Goal: Check status: Check status

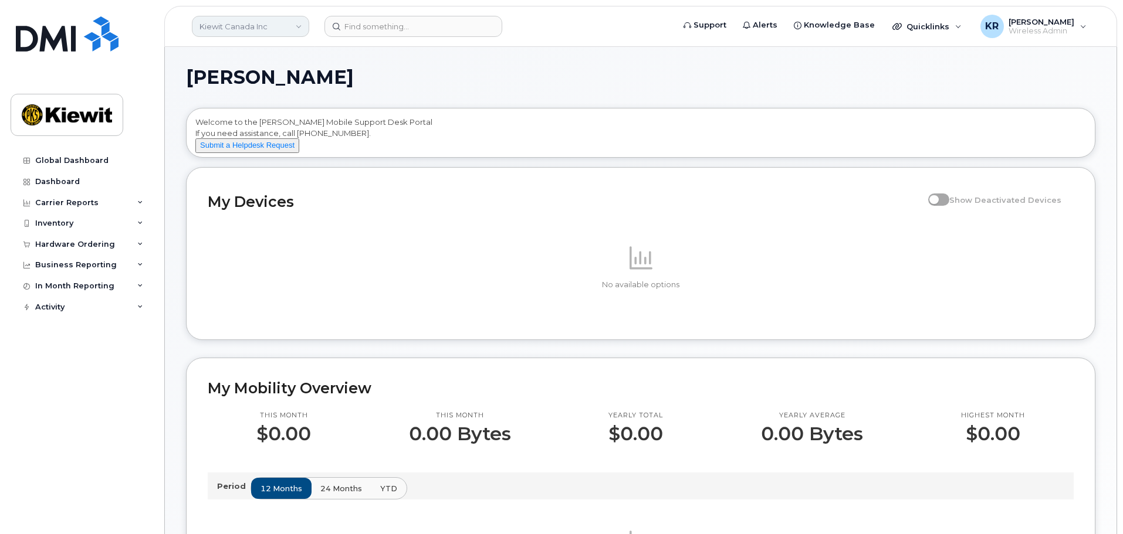
click at [299, 21] on link "Kiewit Canada Inc" at bounding box center [250, 26] width 117 height 21
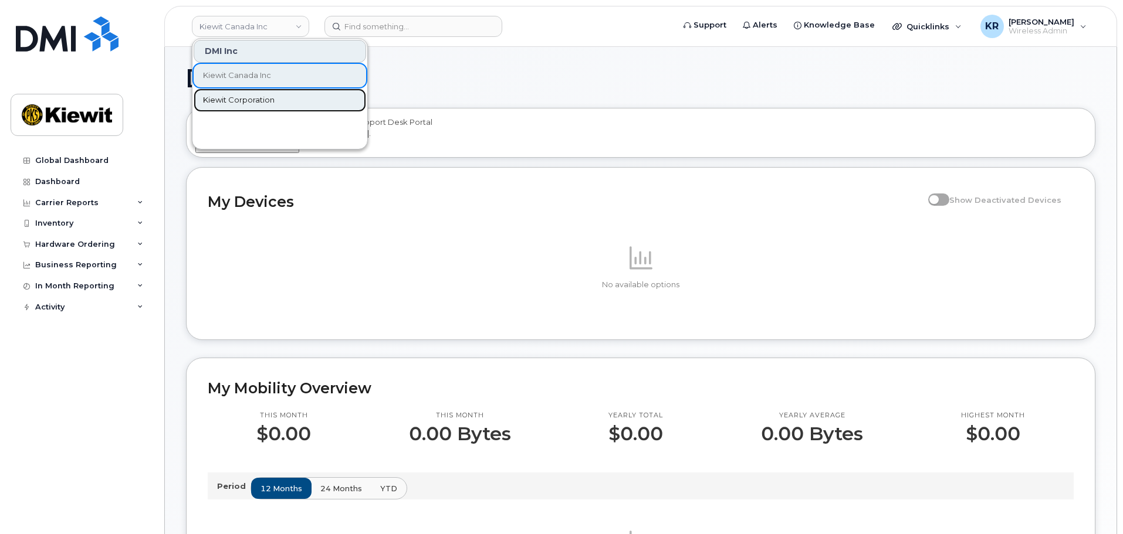
click at [242, 100] on span "Kiewit Corporation" at bounding box center [239, 100] width 72 height 12
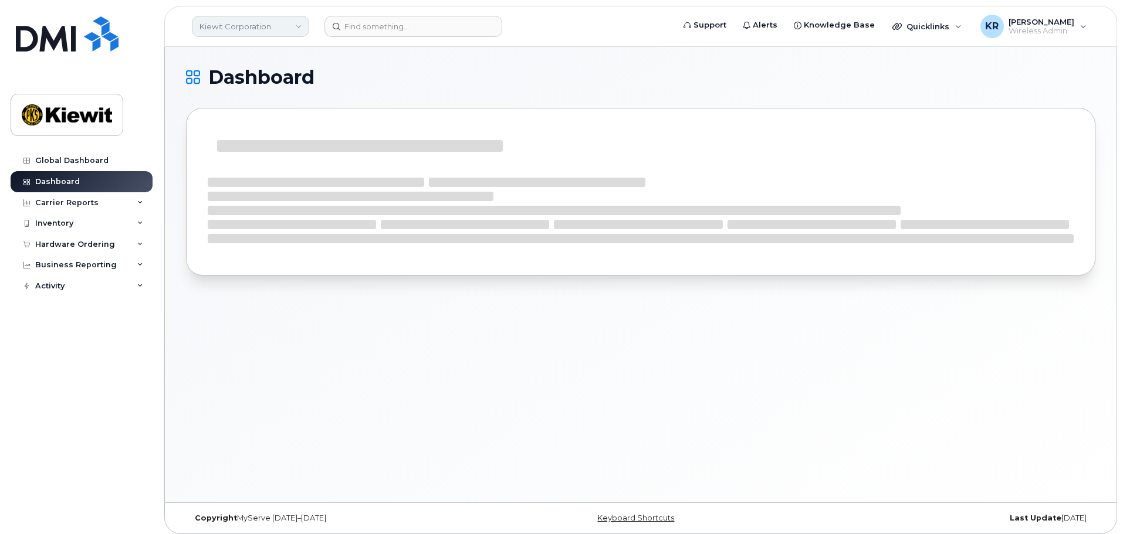
click at [286, 27] on link "Kiewit Corporation" at bounding box center [250, 26] width 117 height 21
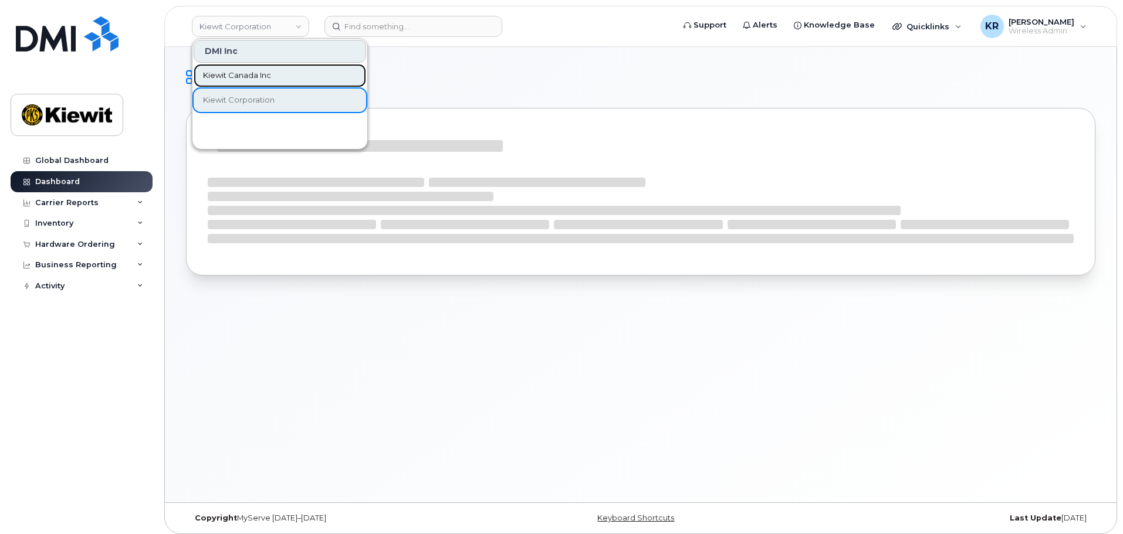
click at [265, 75] on span "Kiewit Canada Inc" at bounding box center [237, 76] width 68 height 12
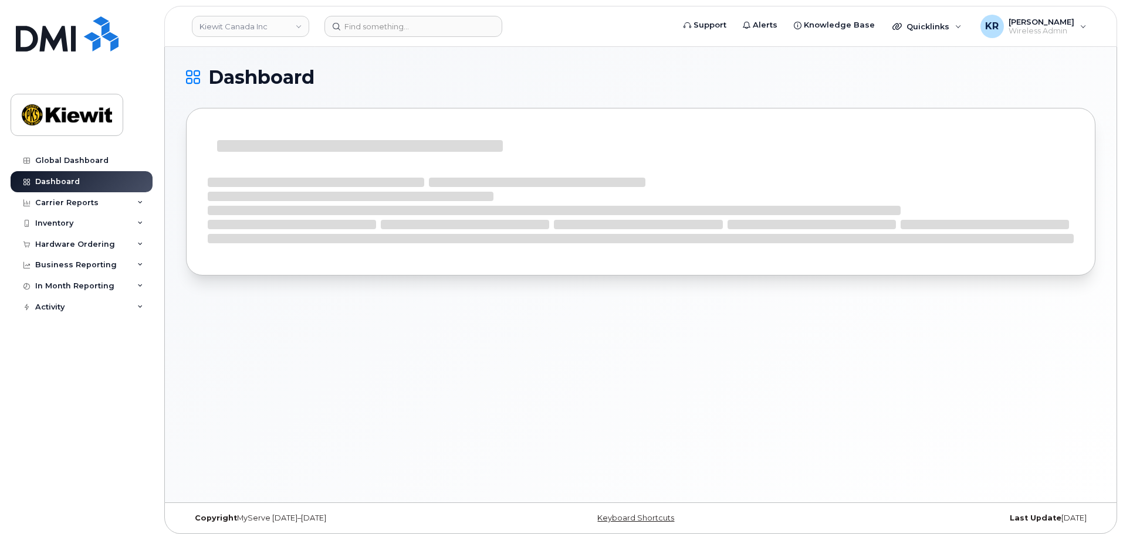
click at [300, 32] on link "Kiewit Canada Inc" at bounding box center [250, 26] width 117 height 21
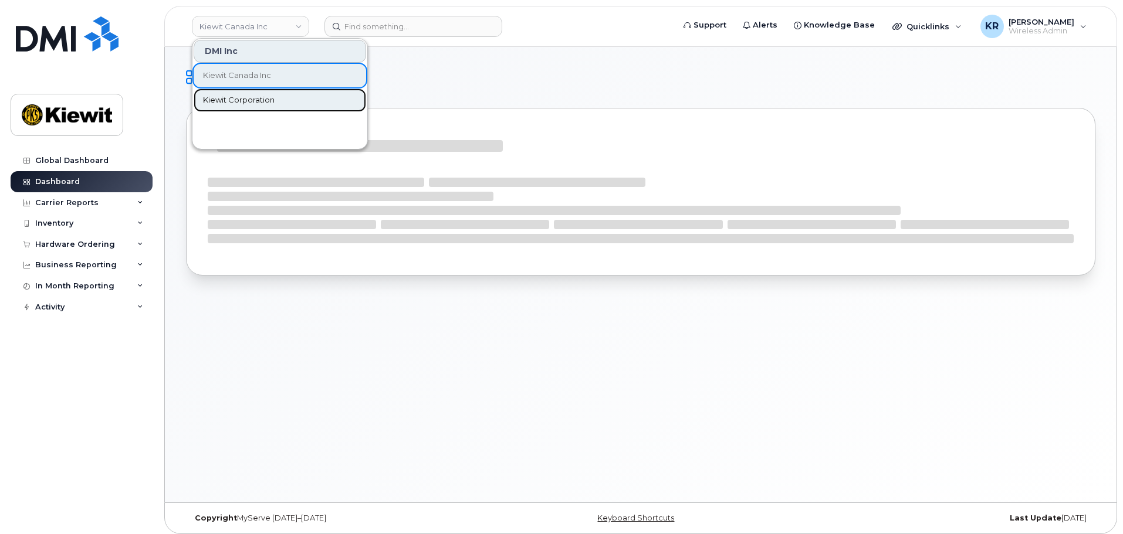
click at [248, 99] on span "Kiewit Corporation" at bounding box center [239, 100] width 72 height 12
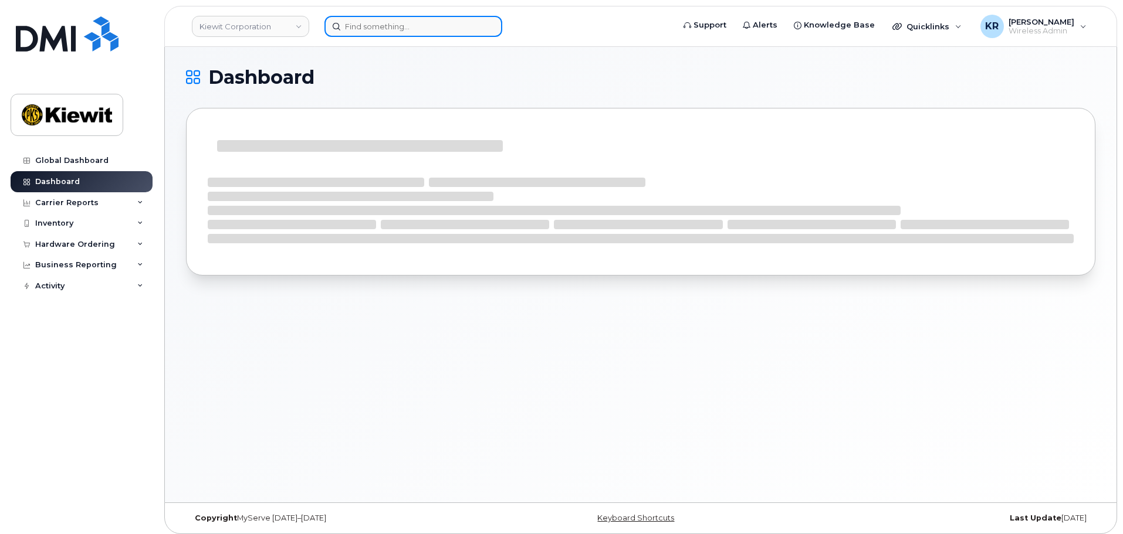
click at [364, 25] on input at bounding box center [413, 26] width 178 height 21
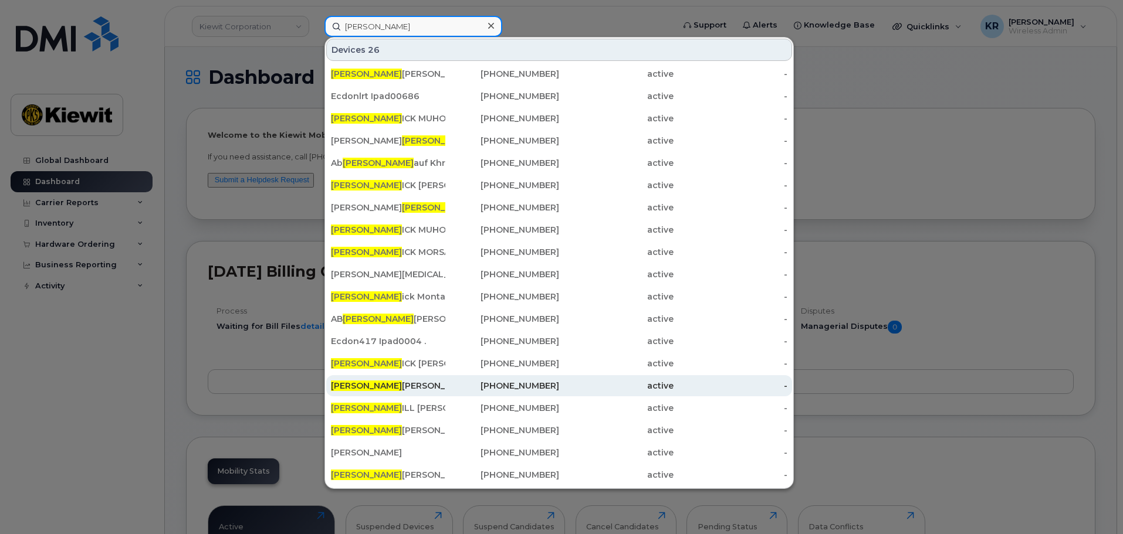
type input "derr"
click at [398, 392] on div "Derr ek Freeseman" at bounding box center [388, 385] width 114 height 21
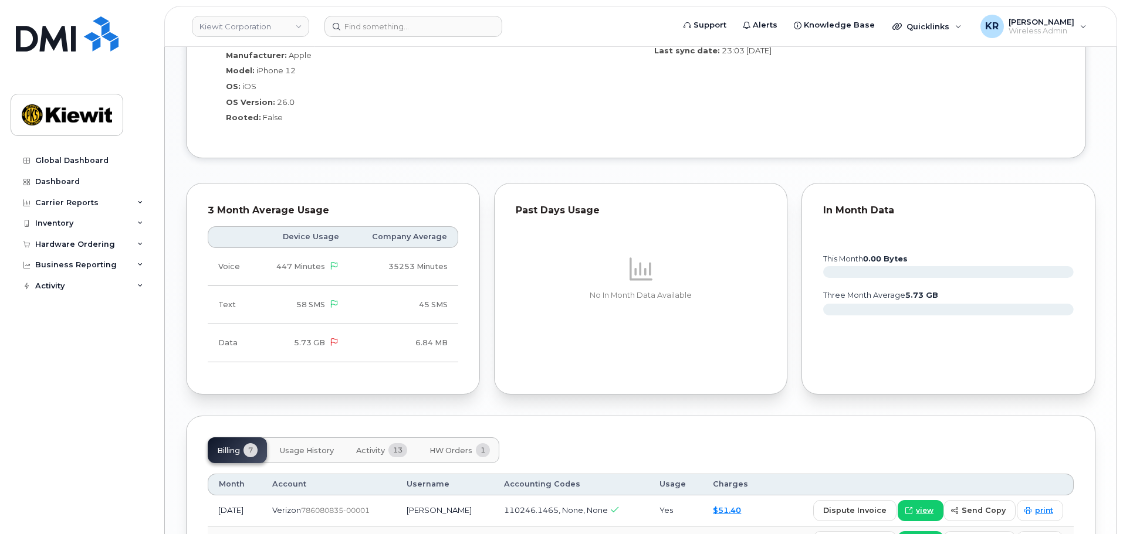
scroll to position [1056, 0]
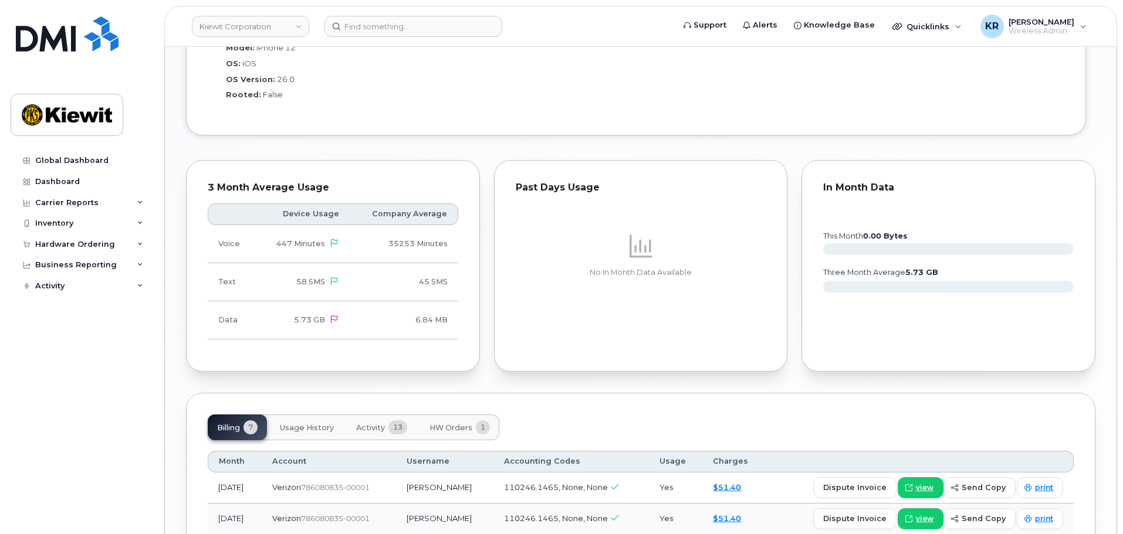
click at [470, 432] on span "HW Orders" at bounding box center [450, 427] width 43 height 9
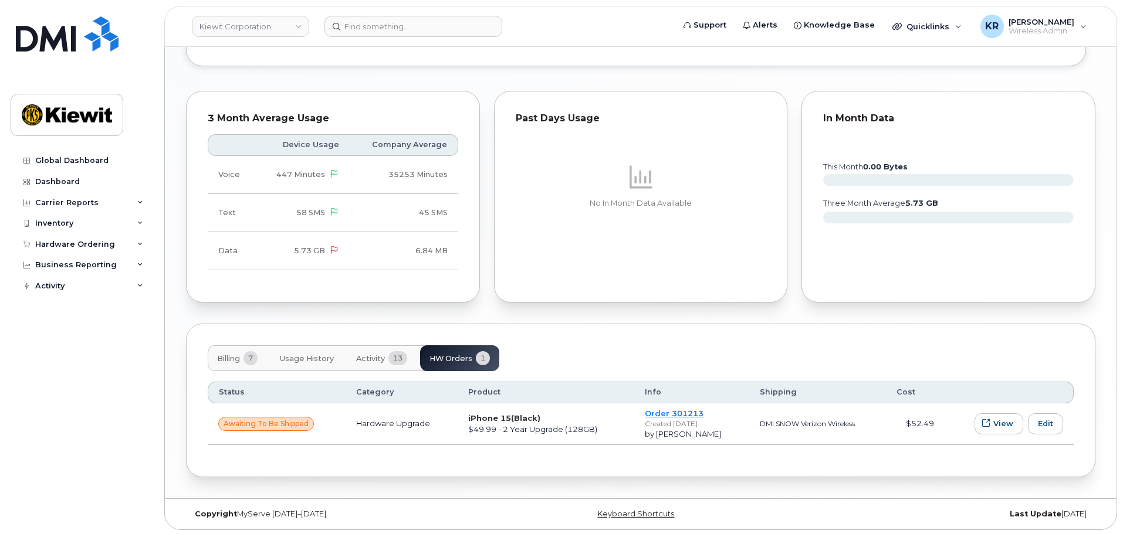
scroll to position [1127, 0]
click at [392, 356] on span "13" at bounding box center [397, 357] width 19 height 14
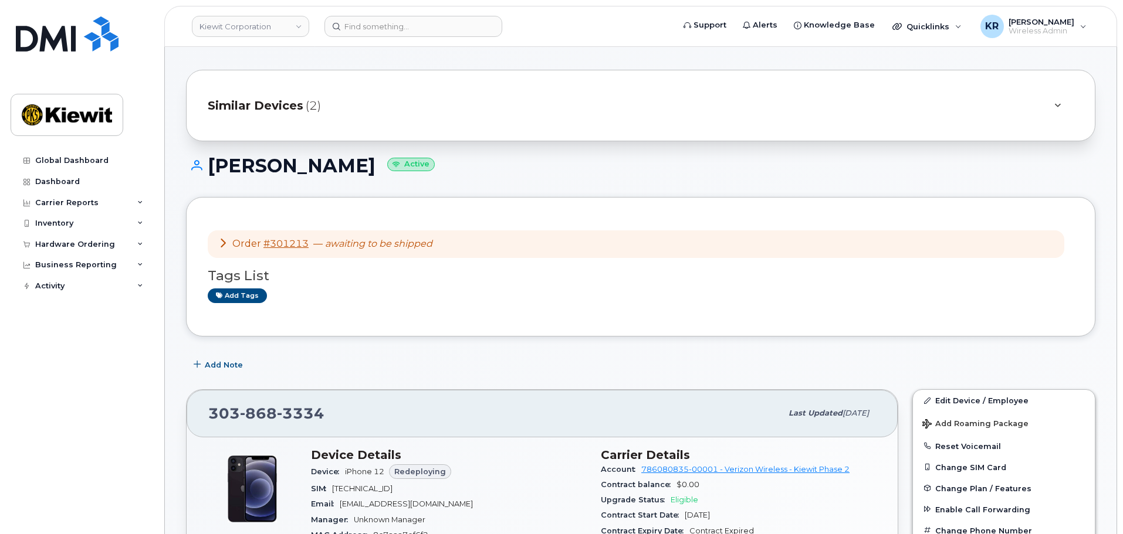
scroll to position [0, 0]
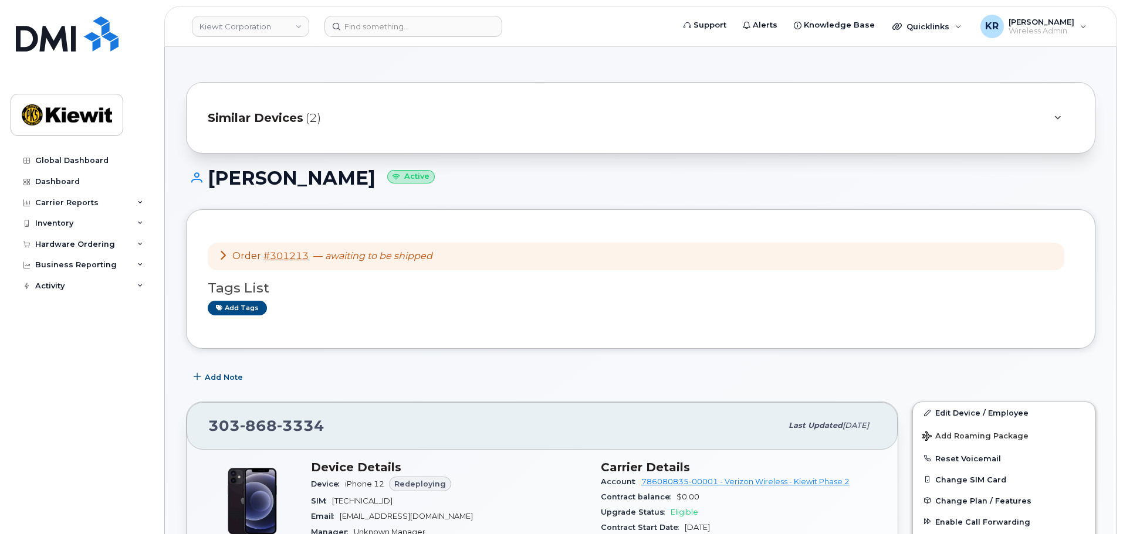
click at [220, 255] on icon at bounding box center [222, 254] width 9 height 9
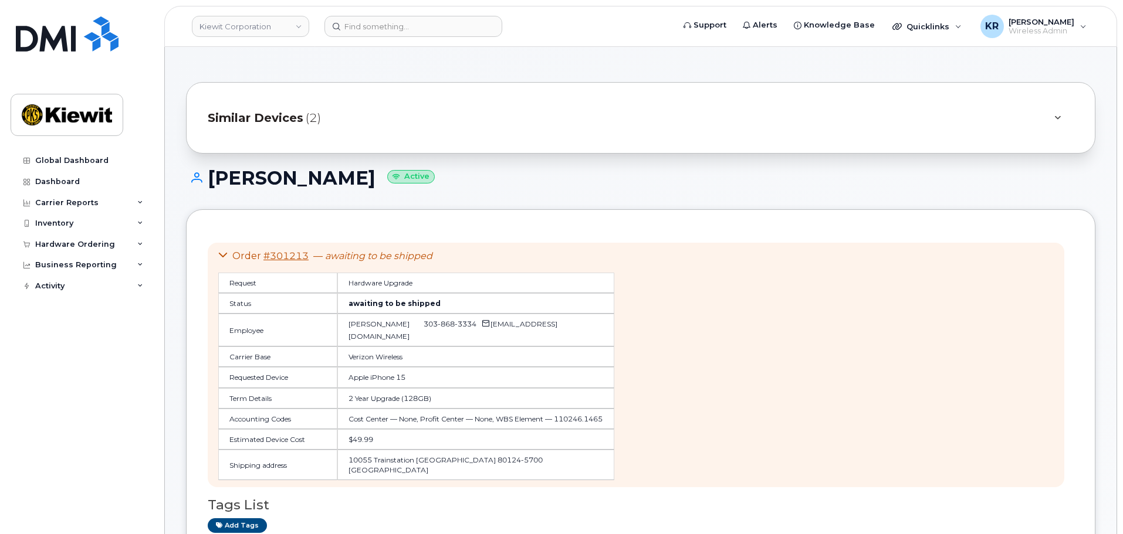
click at [1063, 116] on div at bounding box center [1057, 118] width 14 height 14
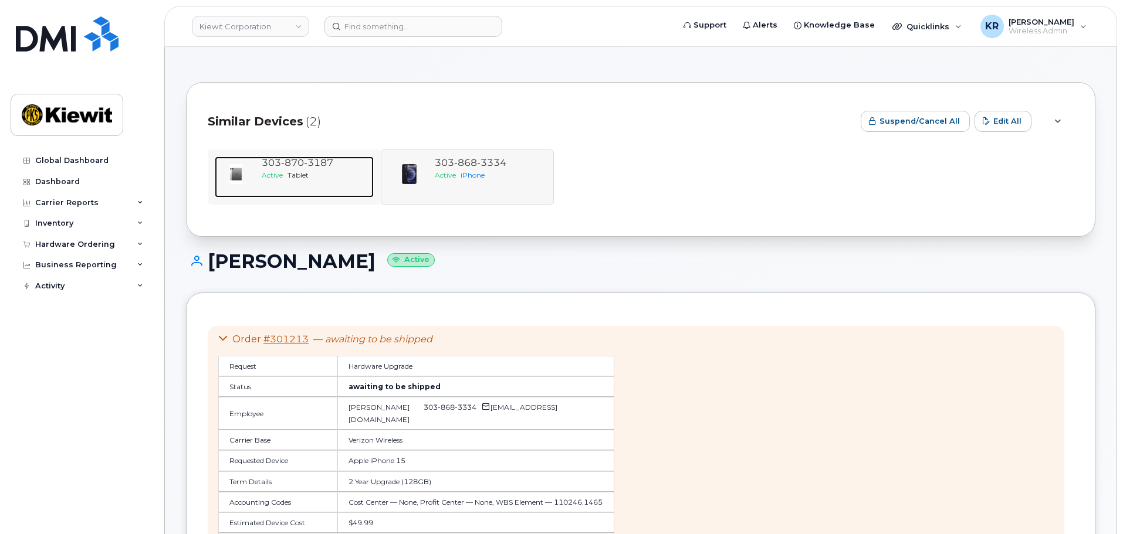
click at [328, 182] on div "303 870 3187 Active Tablet" at bounding box center [315, 177] width 117 height 41
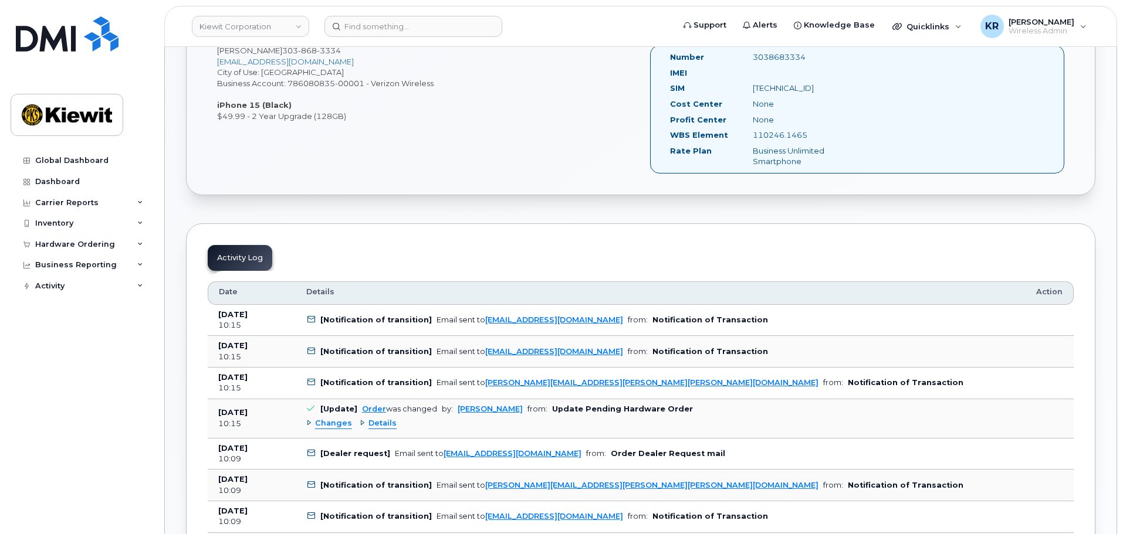
scroll to position [411, 0]
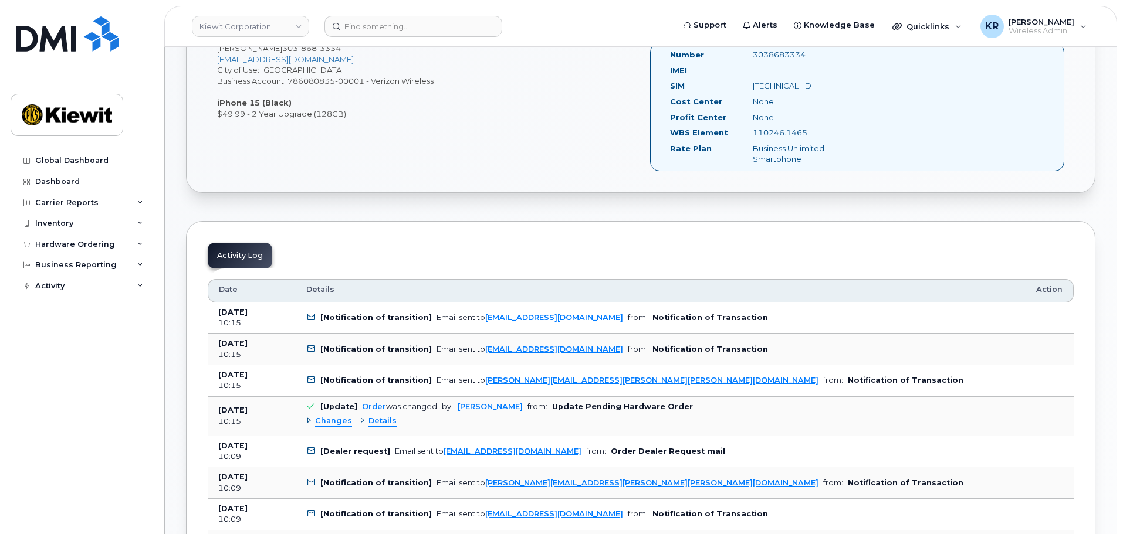
click at [309, 421] on div "Changes" at bounding box center [329, 421] width 46 height 11
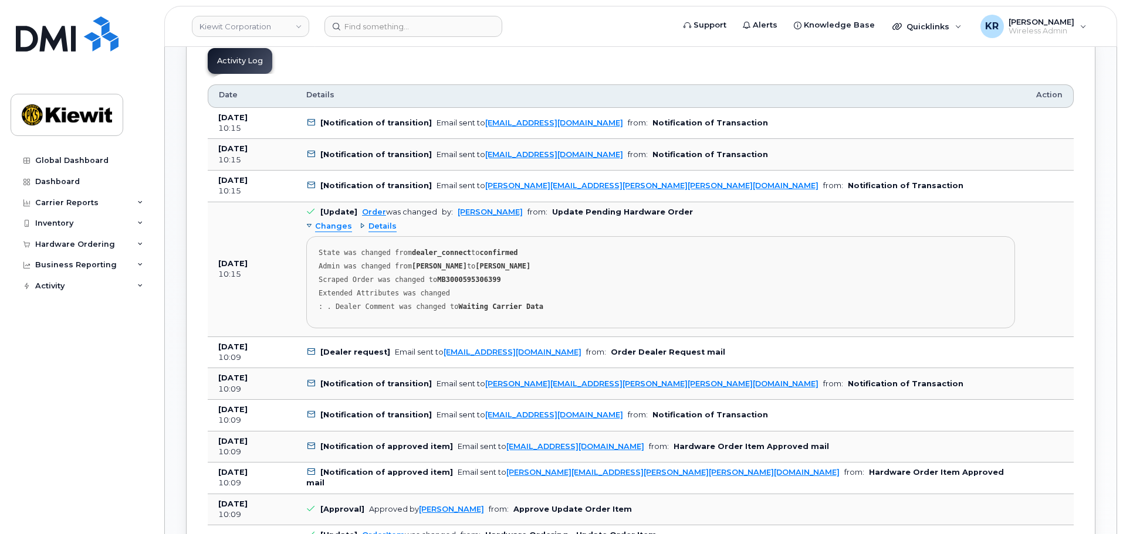
scroll to position [587, 0]
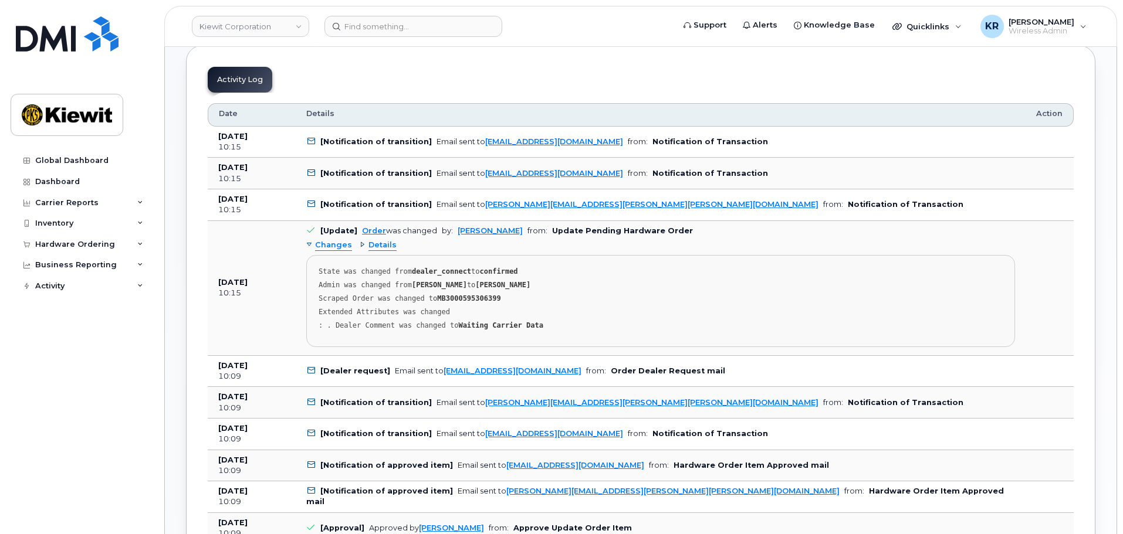
click at [310, 244] on div "Changes" at bounding box center [329, 245] width 46 height 11
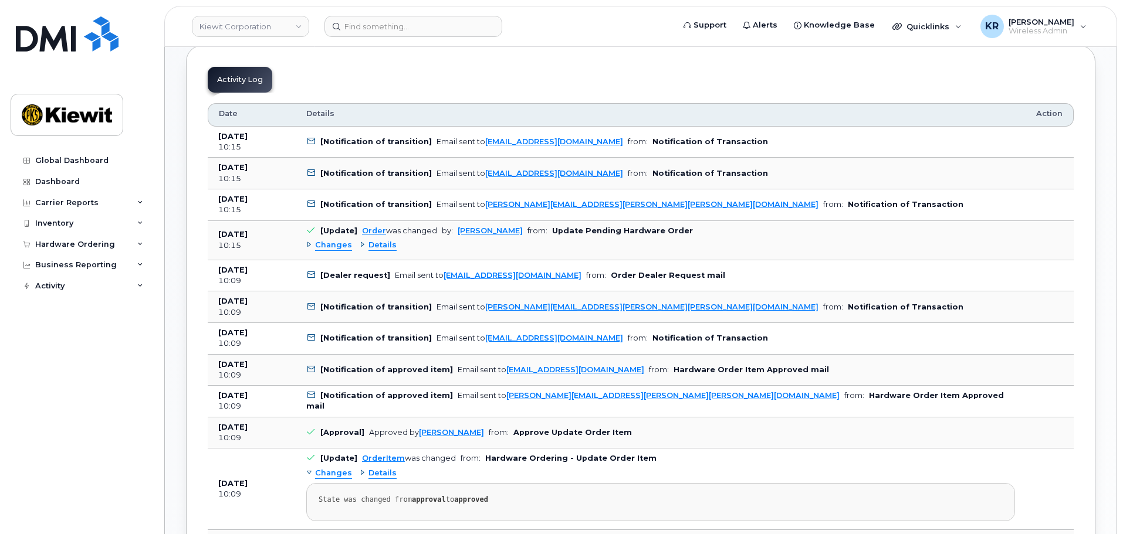
click at [360, 243] on div "Details" at bounding box center [378, 245] width 37 height 11
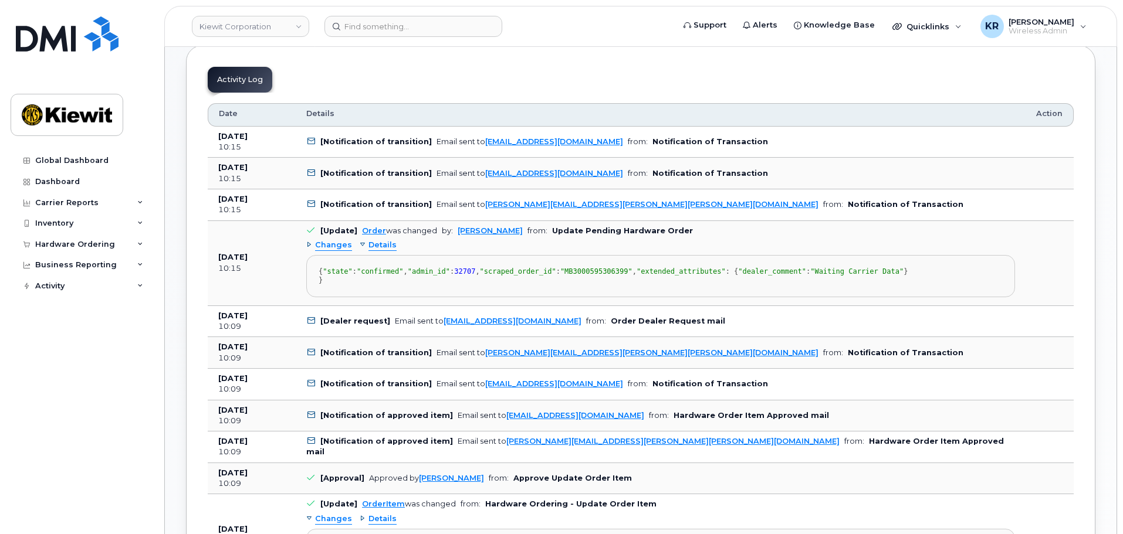
click at [360, 243] on div "Details" at bounding box center [378, 245] width 37 height 11
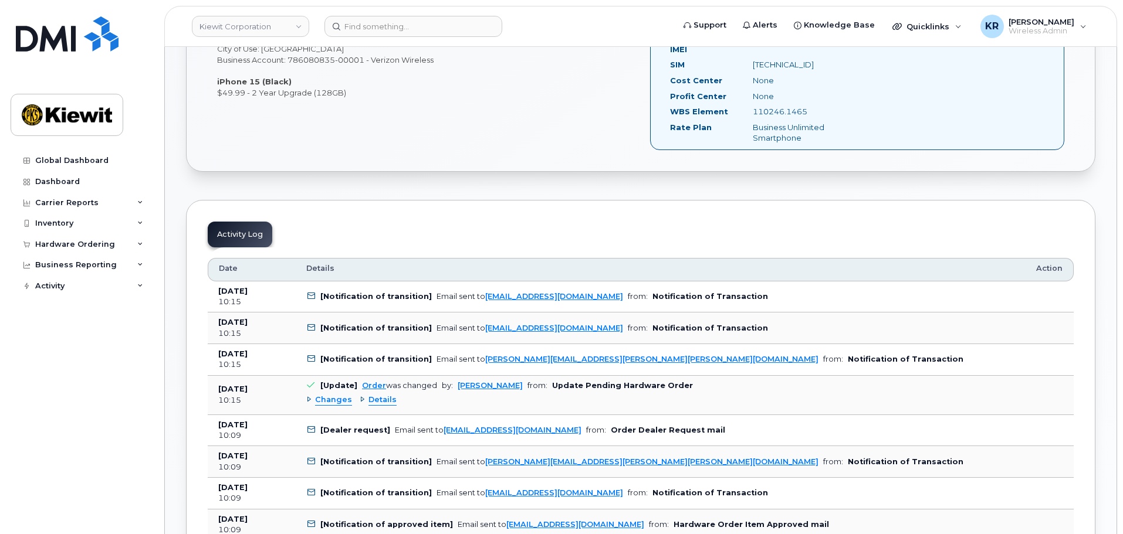
scroll to position [411, 0]
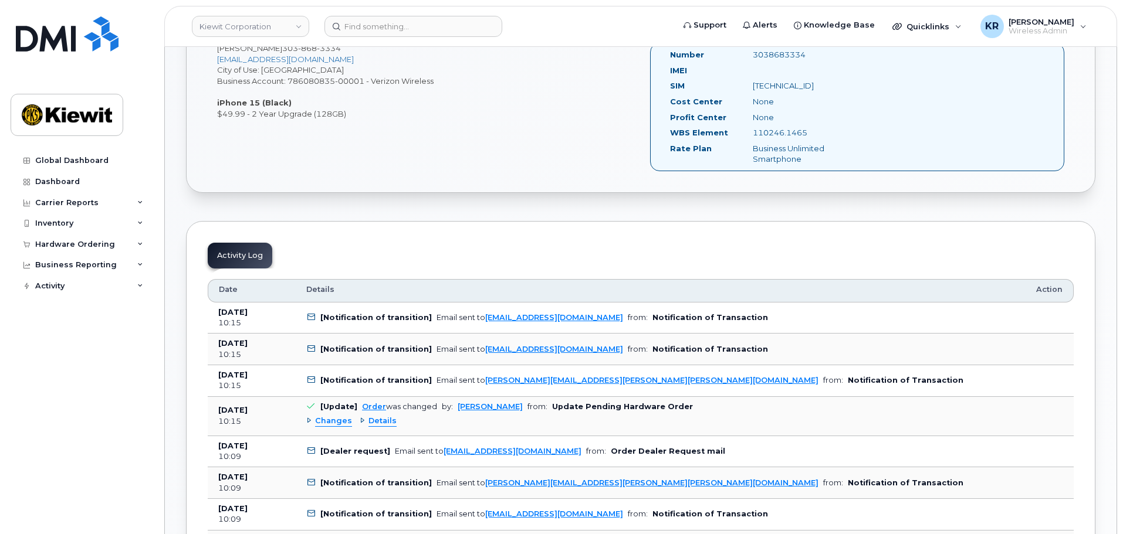
click at [314, 318] on icon at bounding box center [311, 318] width 8 height 8
click at [307, 349] on icon at bounding box center [311, 349] width 8 height 8
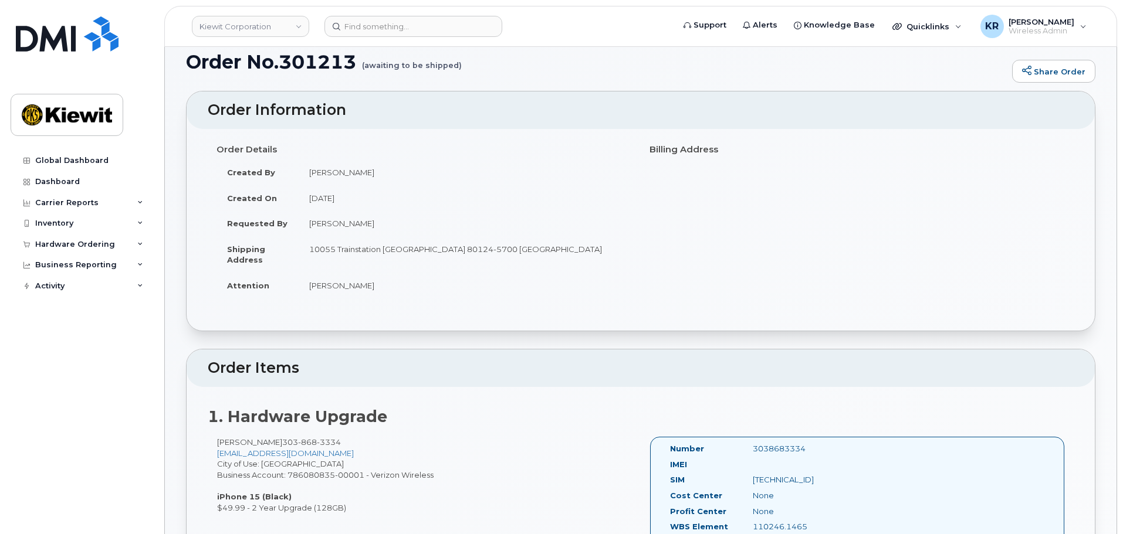
scroll to position [0, 0]
